Goal: Information Seeking & Learning: Learn about a topic

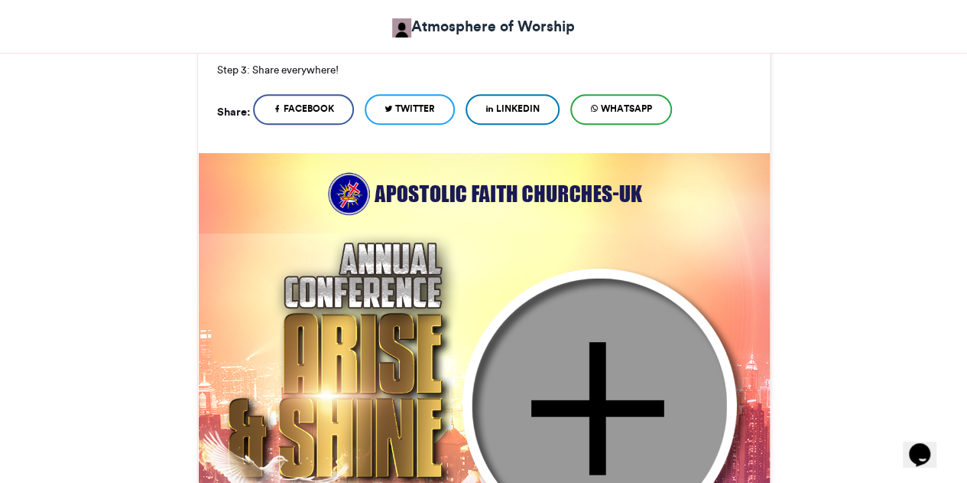
scroll to position [467, 0]
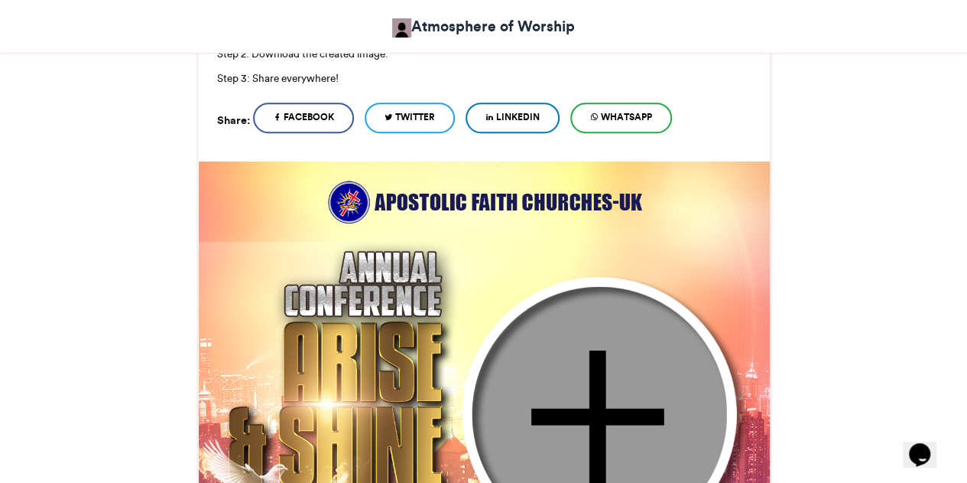
scroll to position [459, 0]
click at [304, 281] on img at bounding box center [484, 447] width 573 height 573
click at [392, 234] on img at bounding box center [484, 447] width 573 height 573
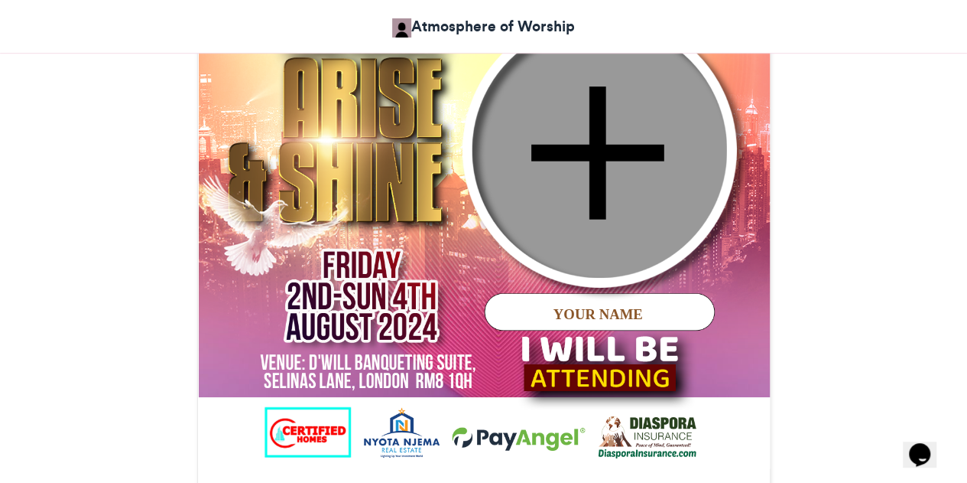
scroll to position [724, 0]
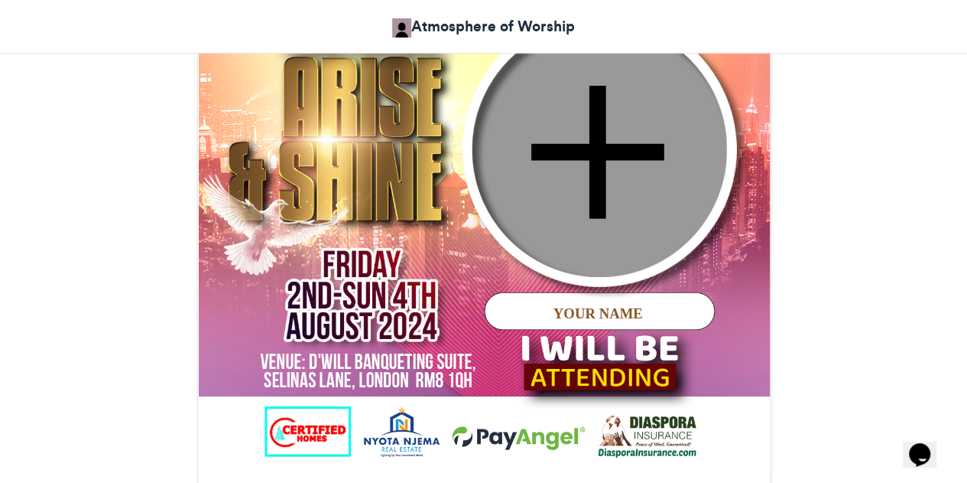
click at [586, 150] on img at bounding box center [484, 182] width 573 height 573
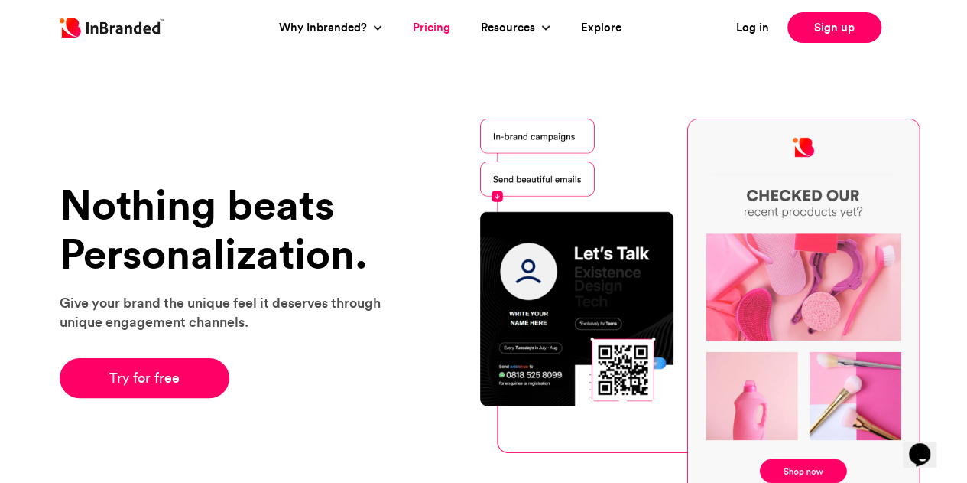
click at [423, 33] on link "Pricing" at bounding box center [431, 28] width 37 height 18
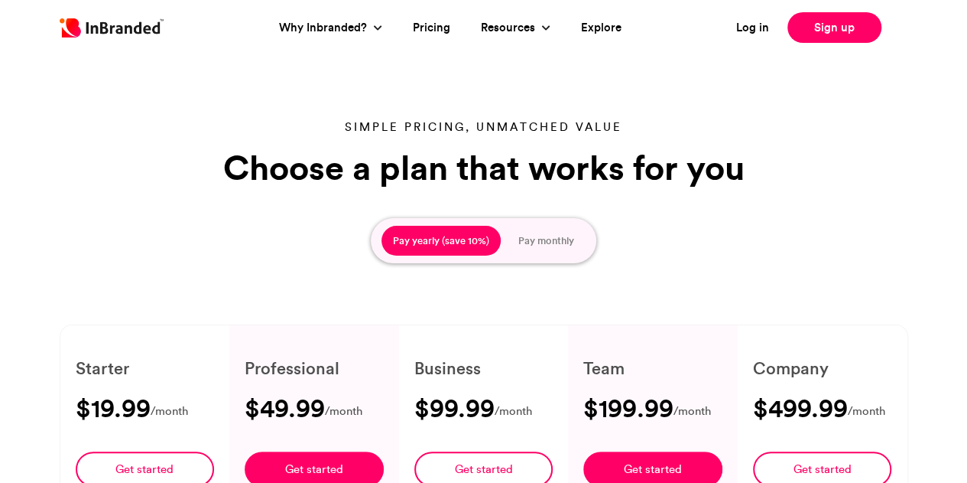
type input "****"
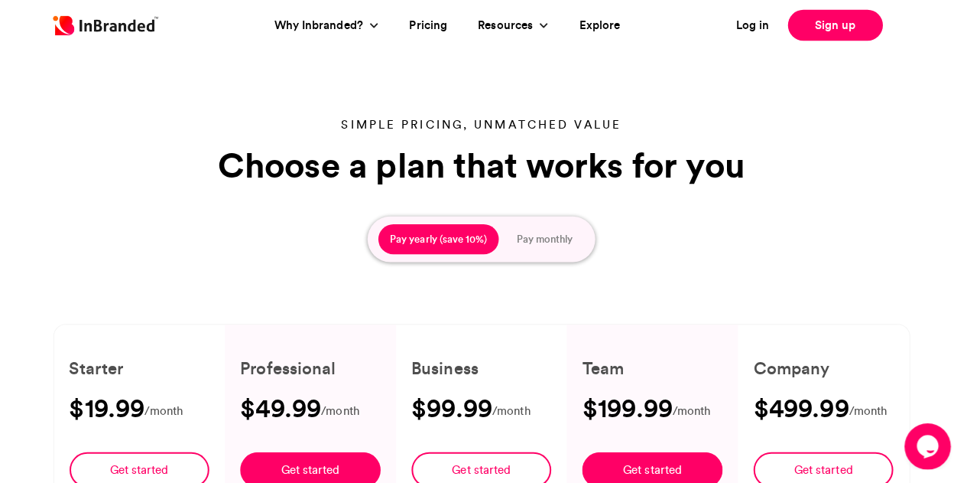
scroll to position [2, 0]
